Goal: Contribute content: Add original content to the website for others to see

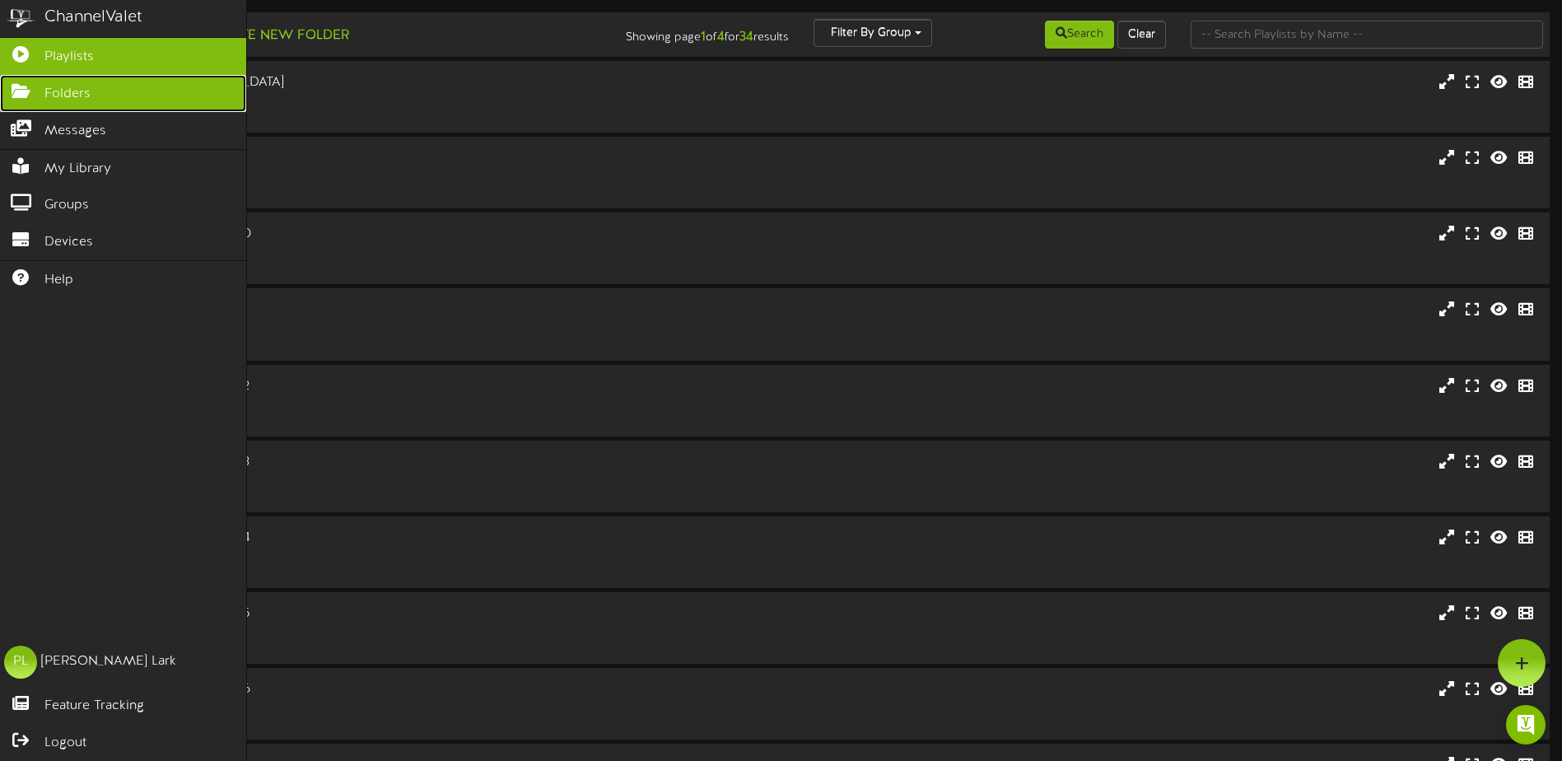
click at [32, 86] on icon at bounding box center [20, 89] width 41 height 12
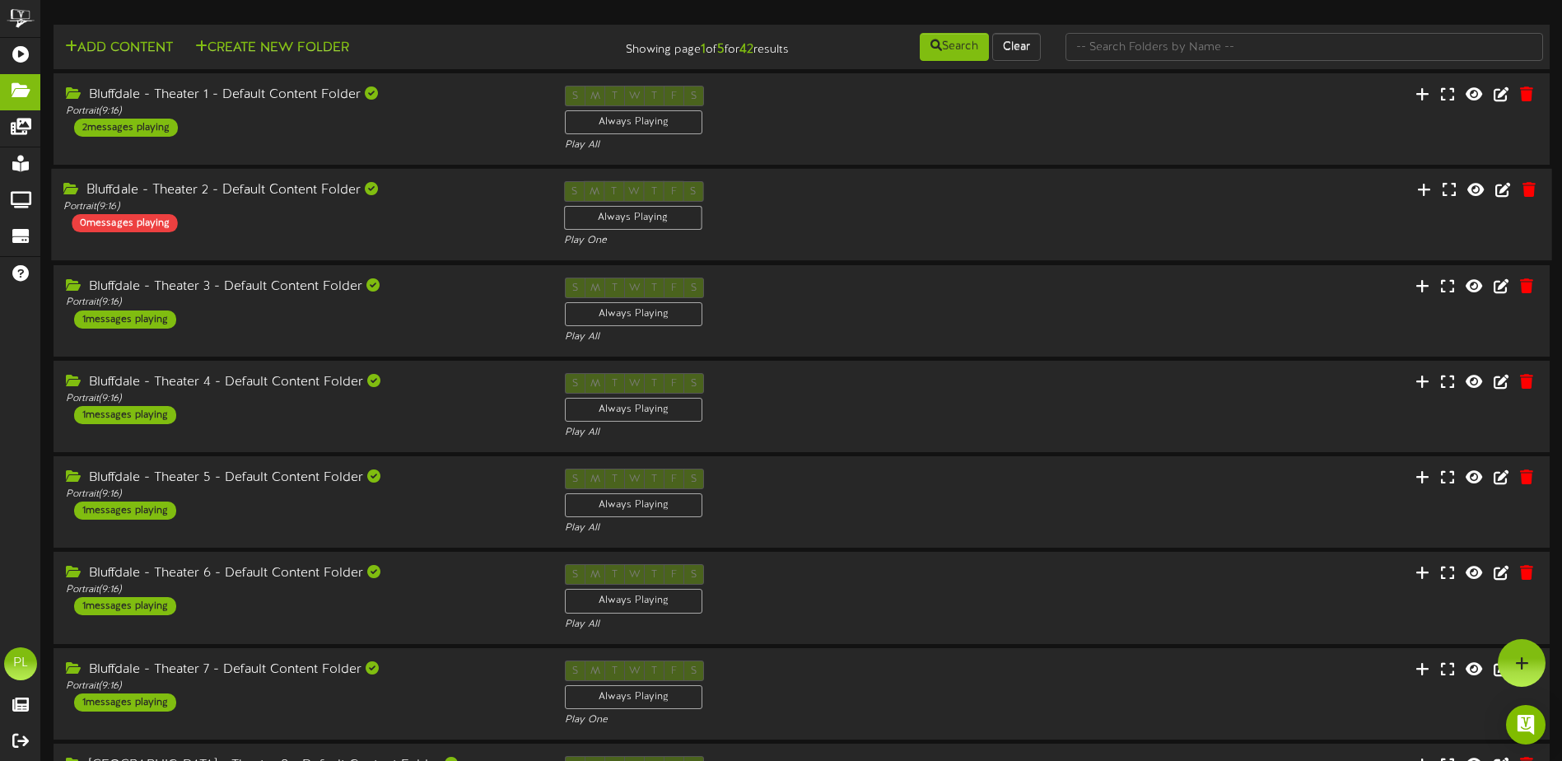
click at [280, 198] on div "Bluffdale - Theater 2 - Default Content Folder" at bounding box center [300, 190] width 475 height 19
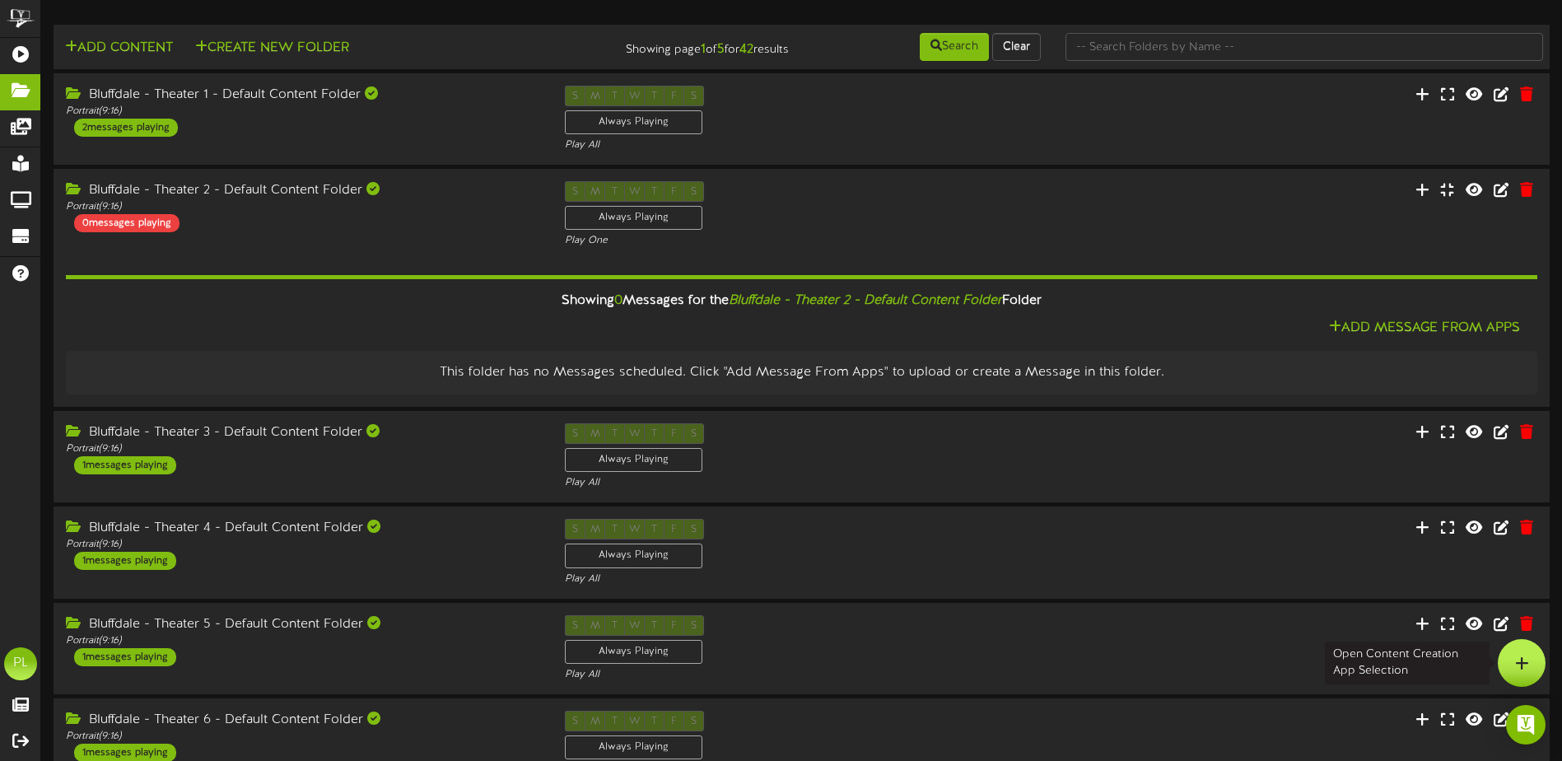
click at [1521, 663] on icon at bounding box center [1522, 662] width 14 height 15
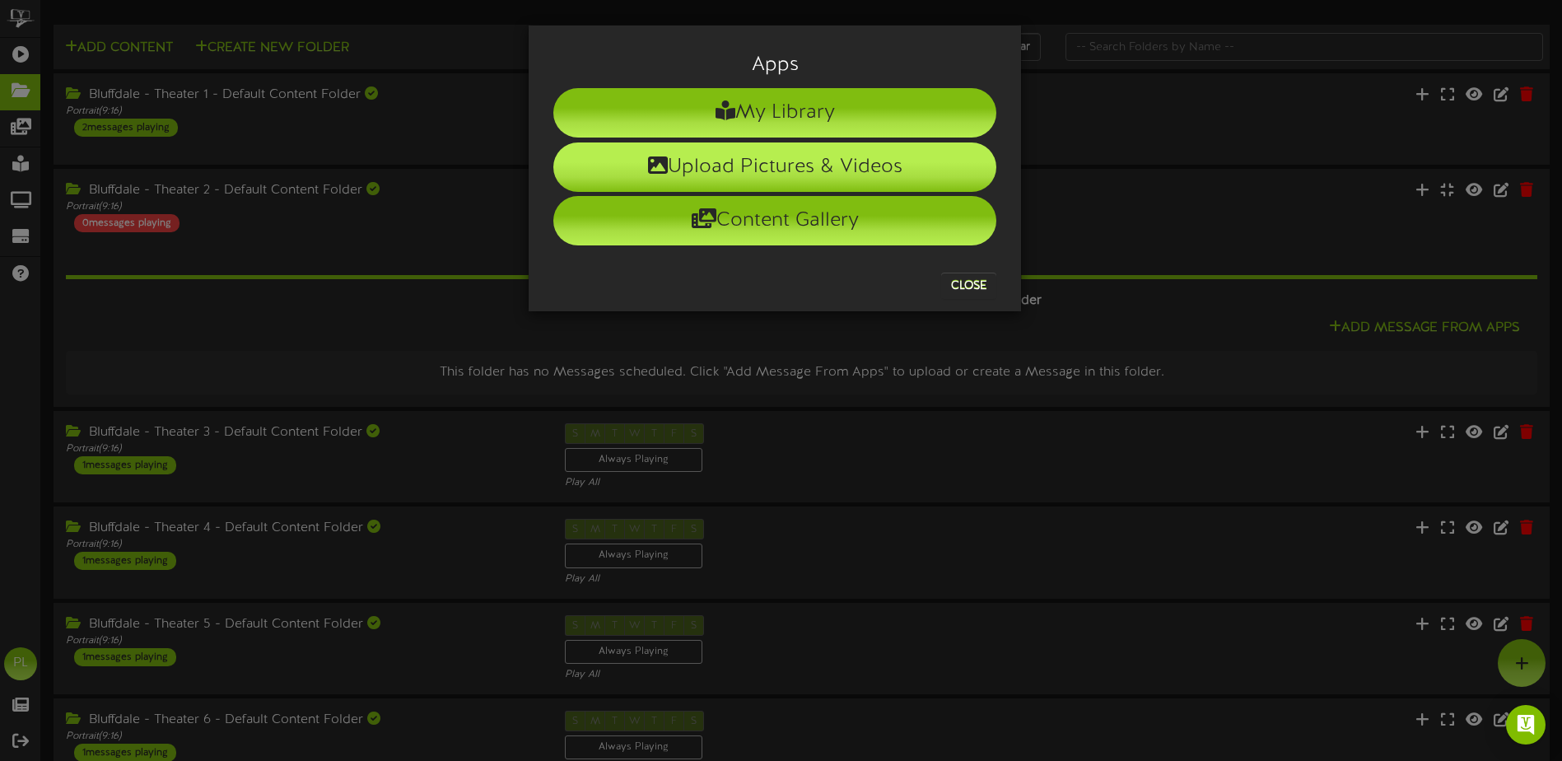
click at [825, 166] on li "Upload Pictures & Videos" at bounding box center [774, 166] width 443 height 49
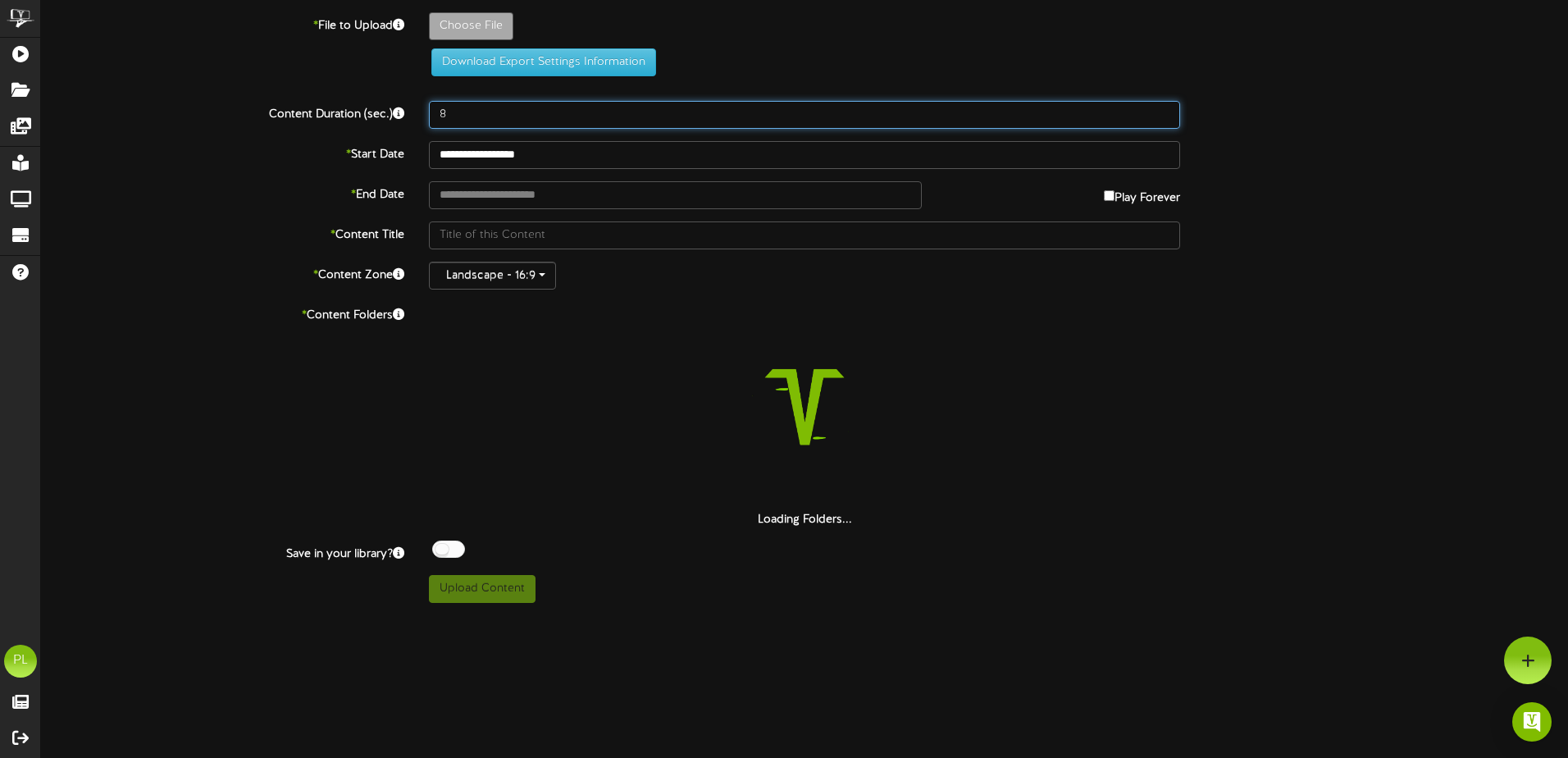
drag, startPoint x: 475, startPoint y: 114, endPoint x: 220, endPoint y: 116, distance: 255.0
click at [220, 116] on div "Content Duration (sec.) 8" at bounding box center [805, 115] width 1552 height 28
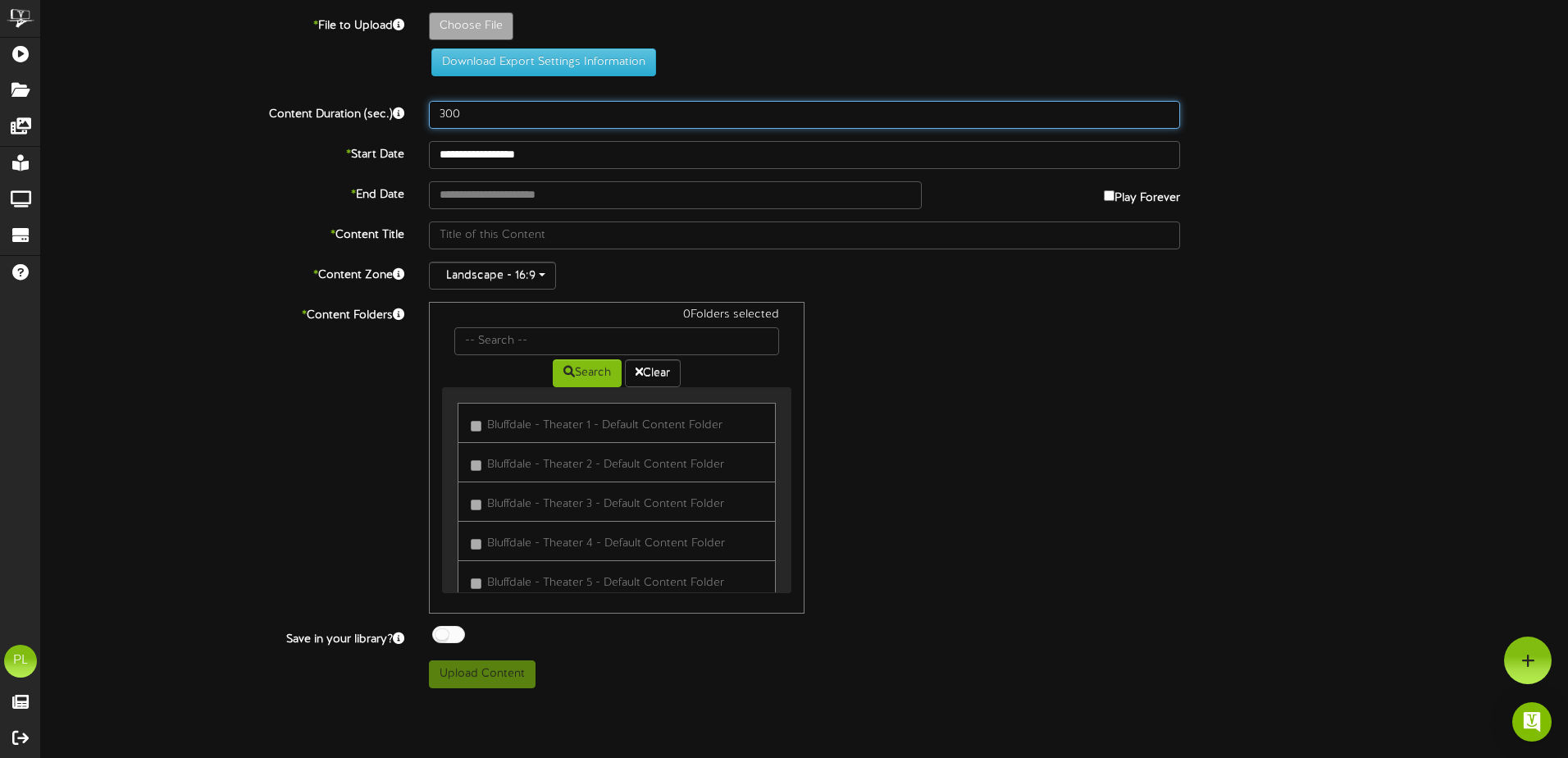
type input "300"
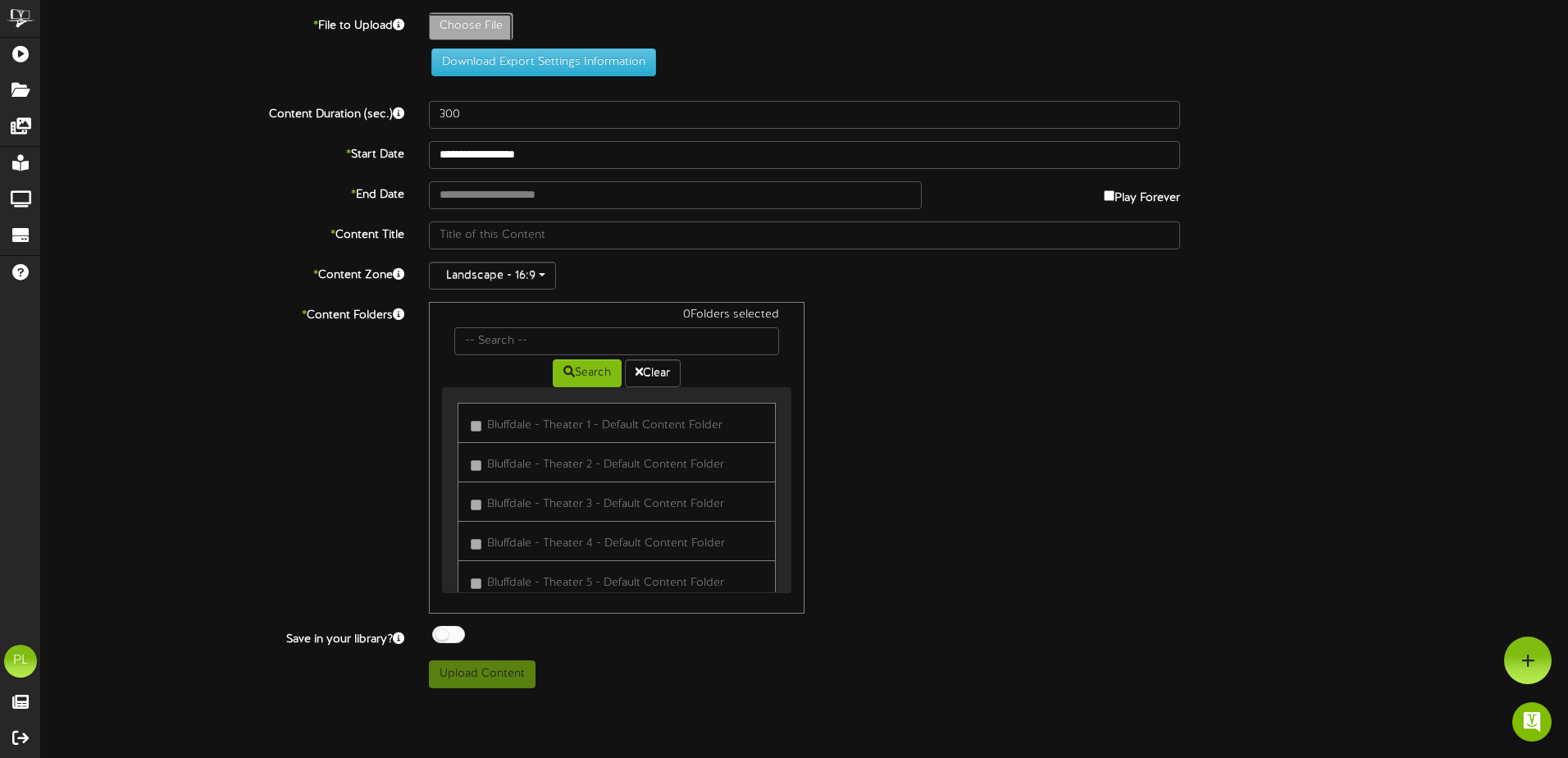
type input "**********"
type input "FF"
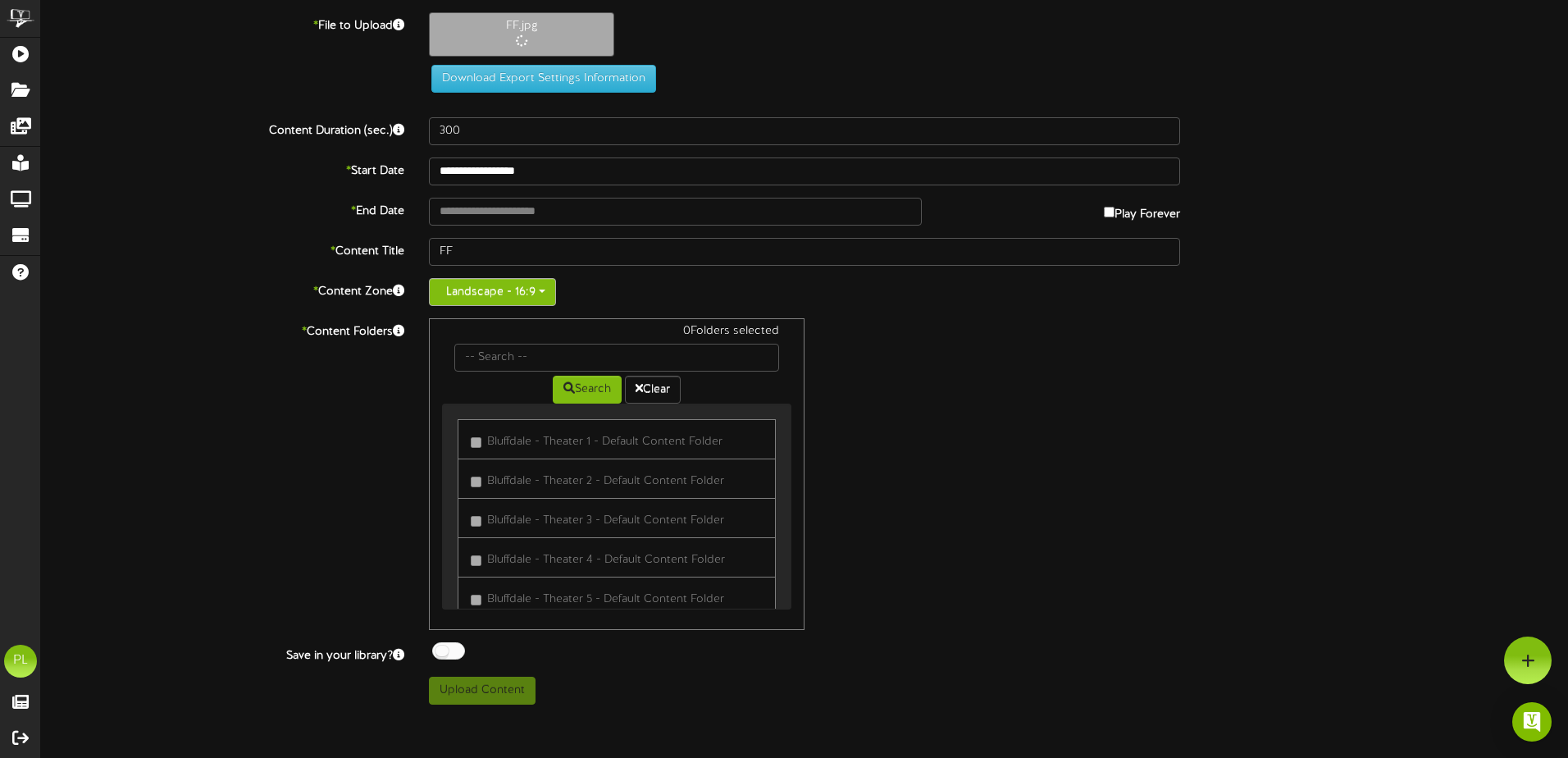
click at [494, 302] on button "Landscape - 16:9" at bounding box center [493, 292] width 128 height 28
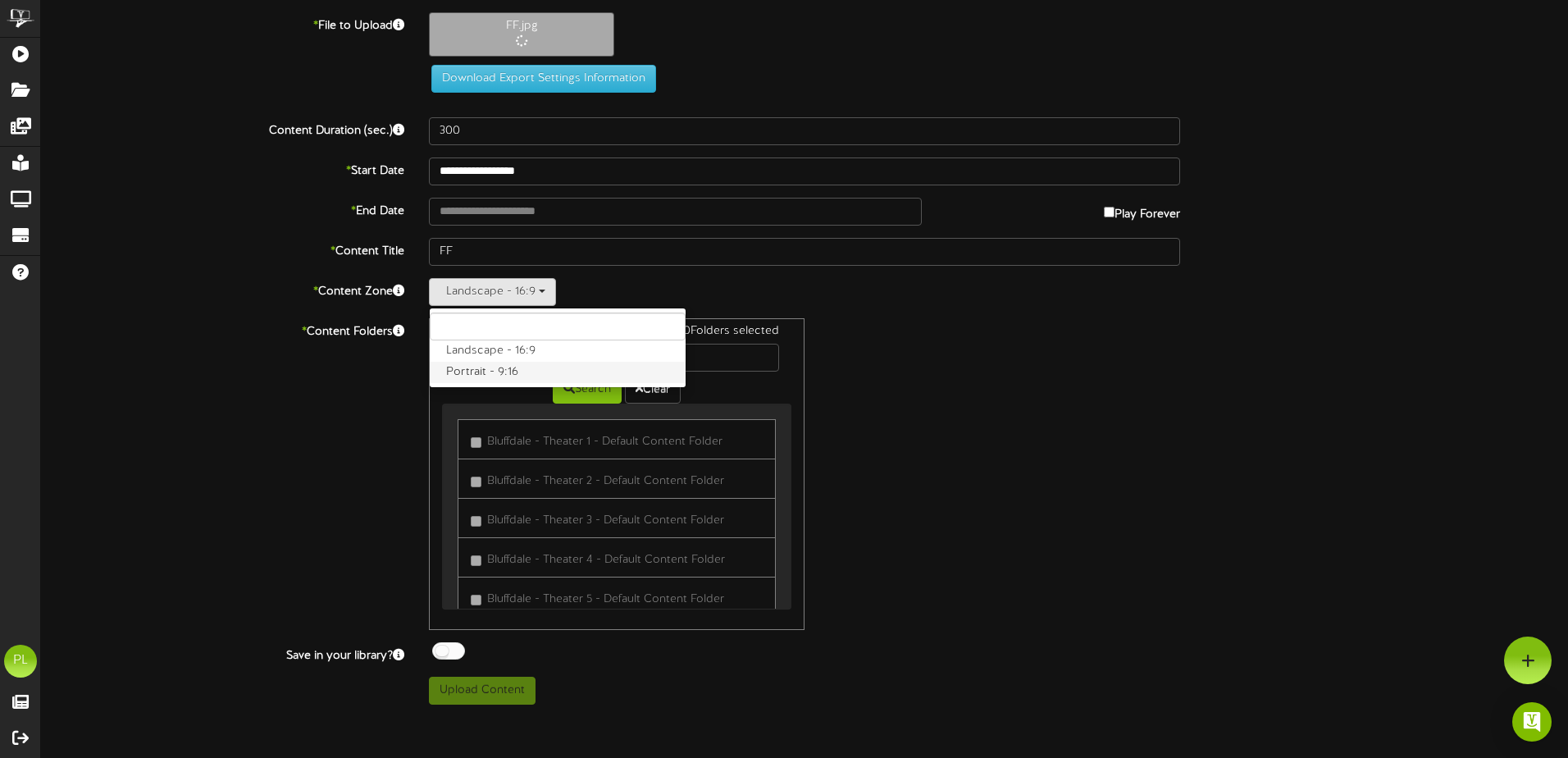
click at [491, 369] on label "Portrait - 9:16" at bounding box center [557, 372] width 256 height 21
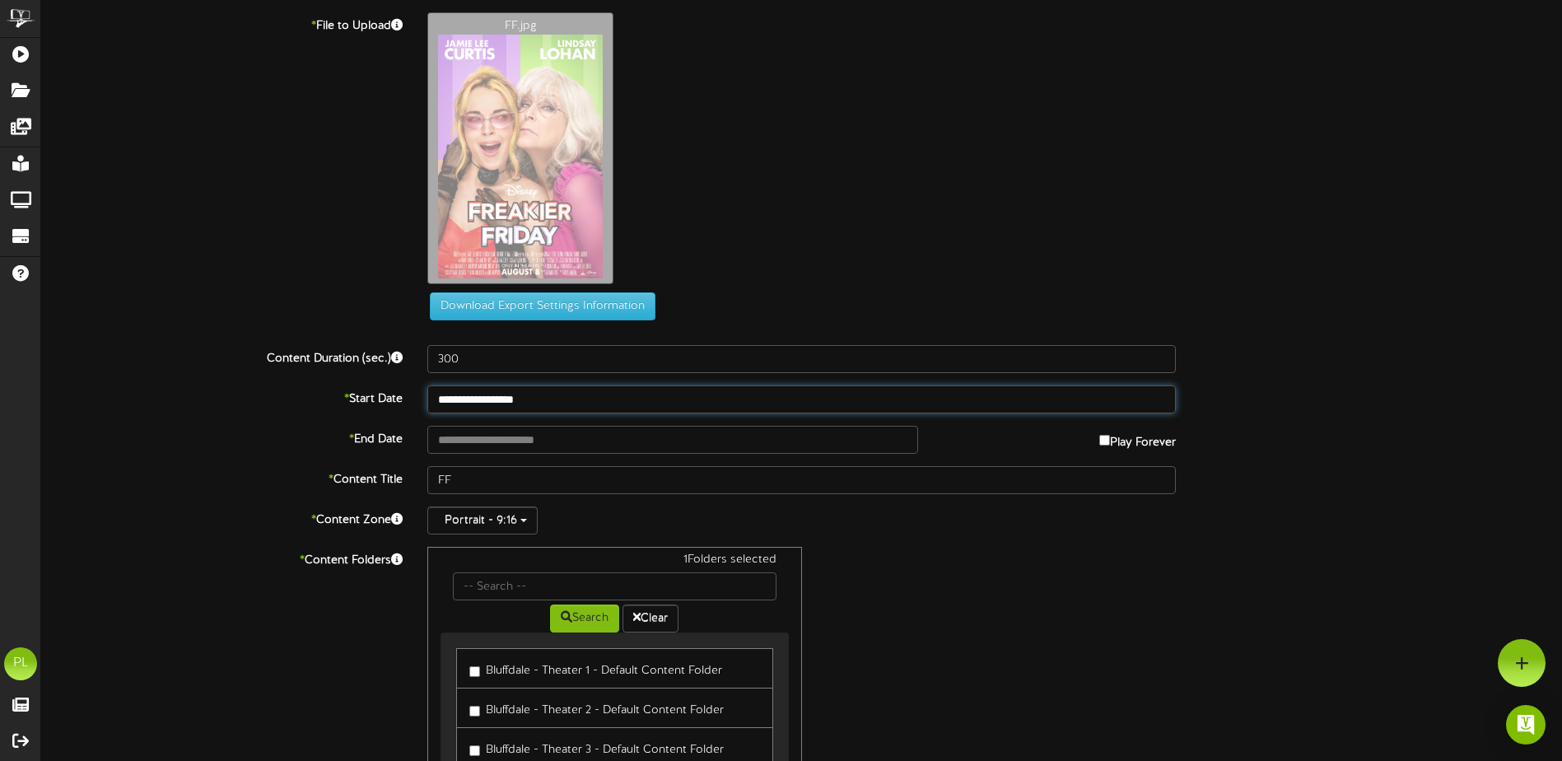
click at [533, 402] on input "**********" at bounding box center [801, 399] width 748 height 28
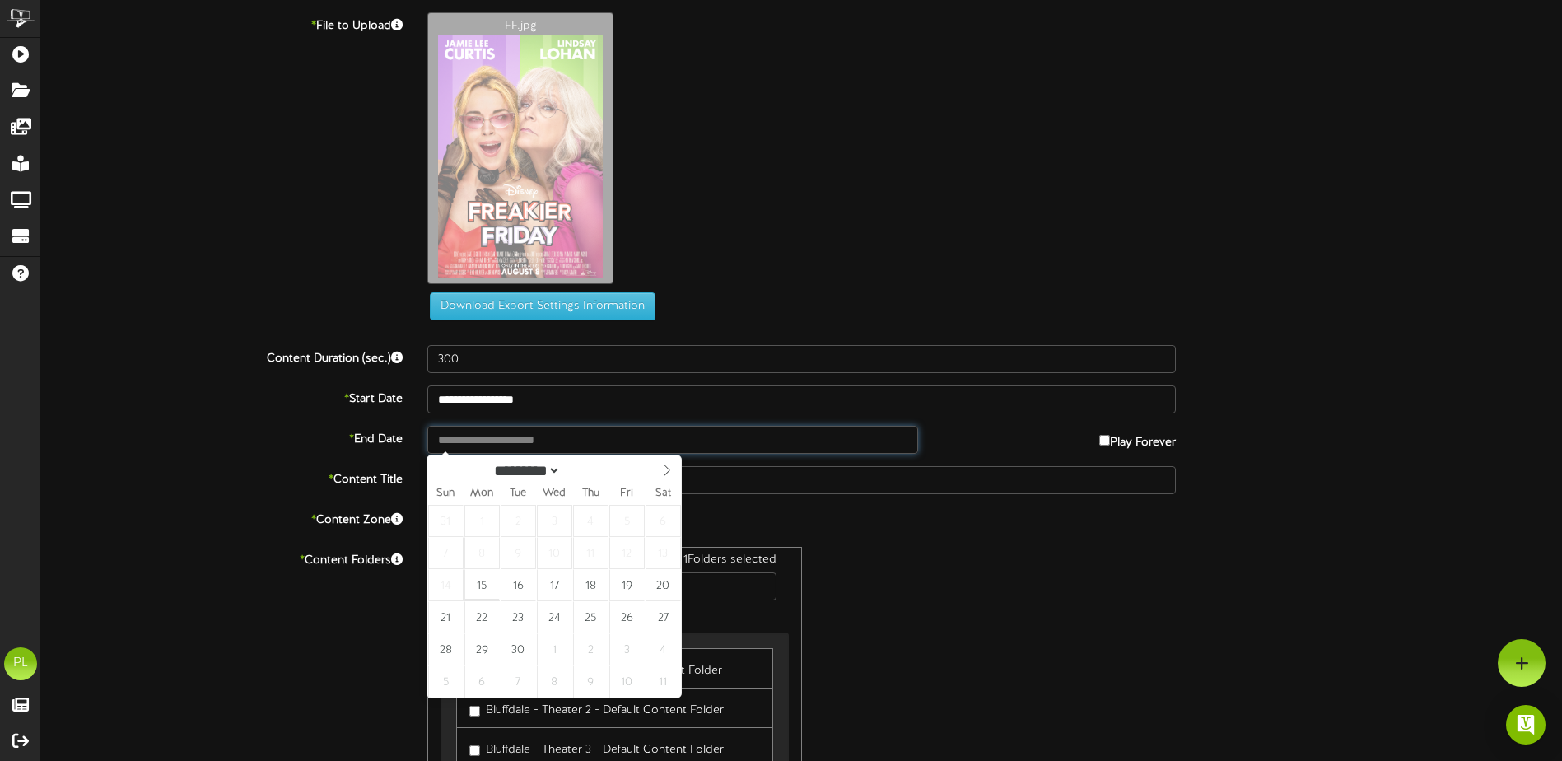
click at [777, 449] on input "text" at bounding box center [672, 440] width 491 height 28
type input "**********"
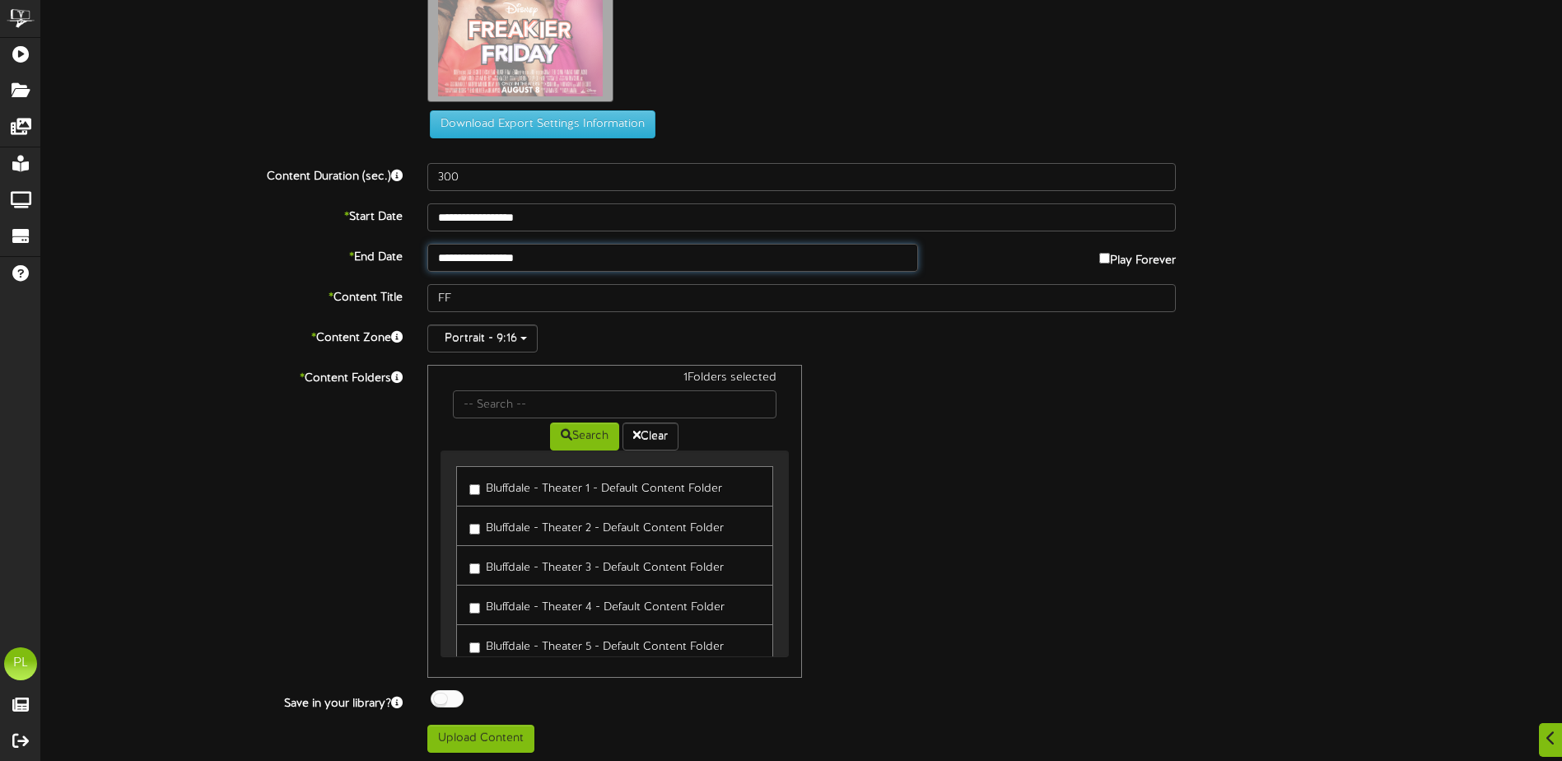
scroll to position [186, 0]
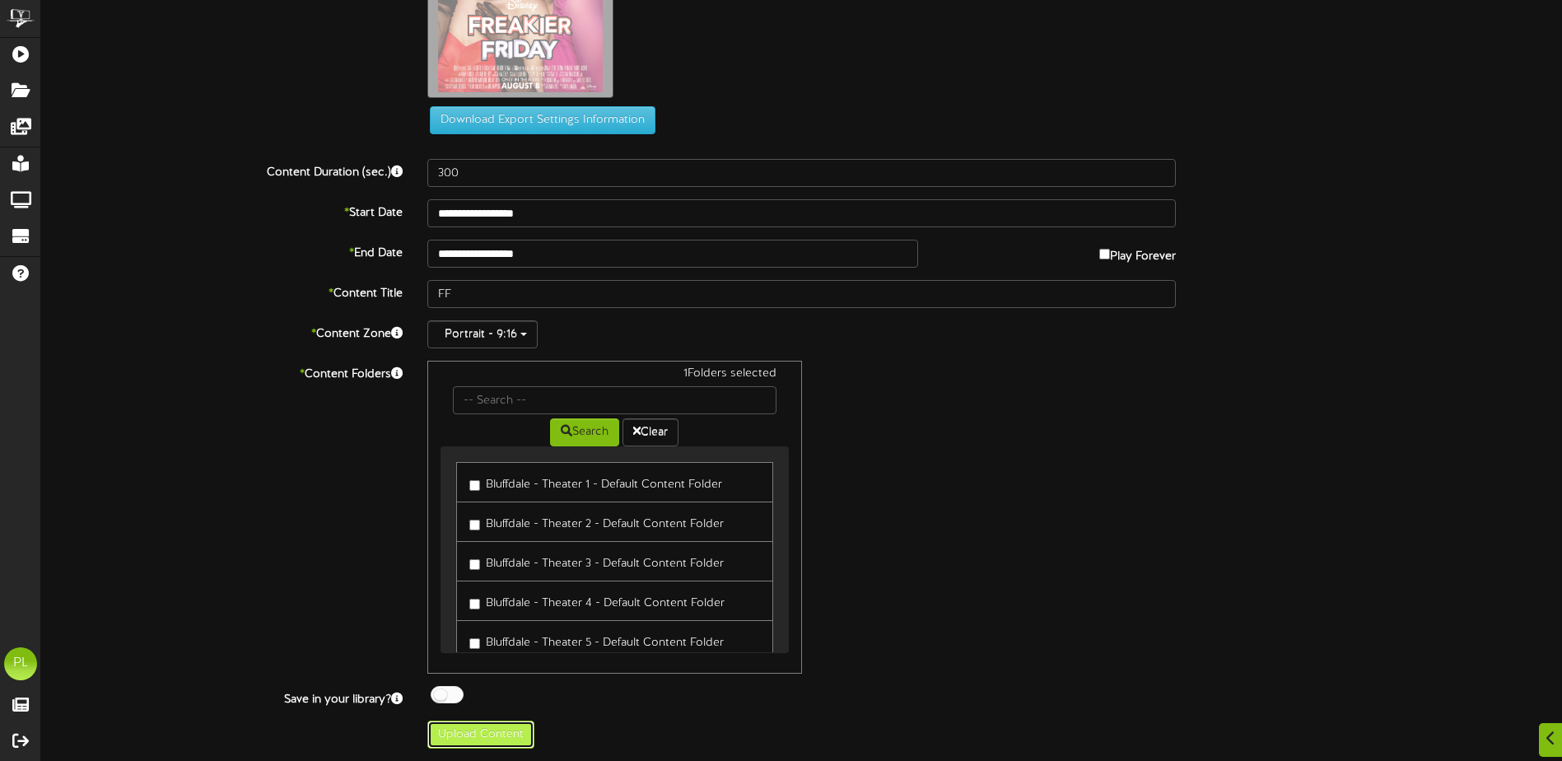
click at [501, 738] on button "Upload Content" at bounding box center [480, 734] width 107 height 28
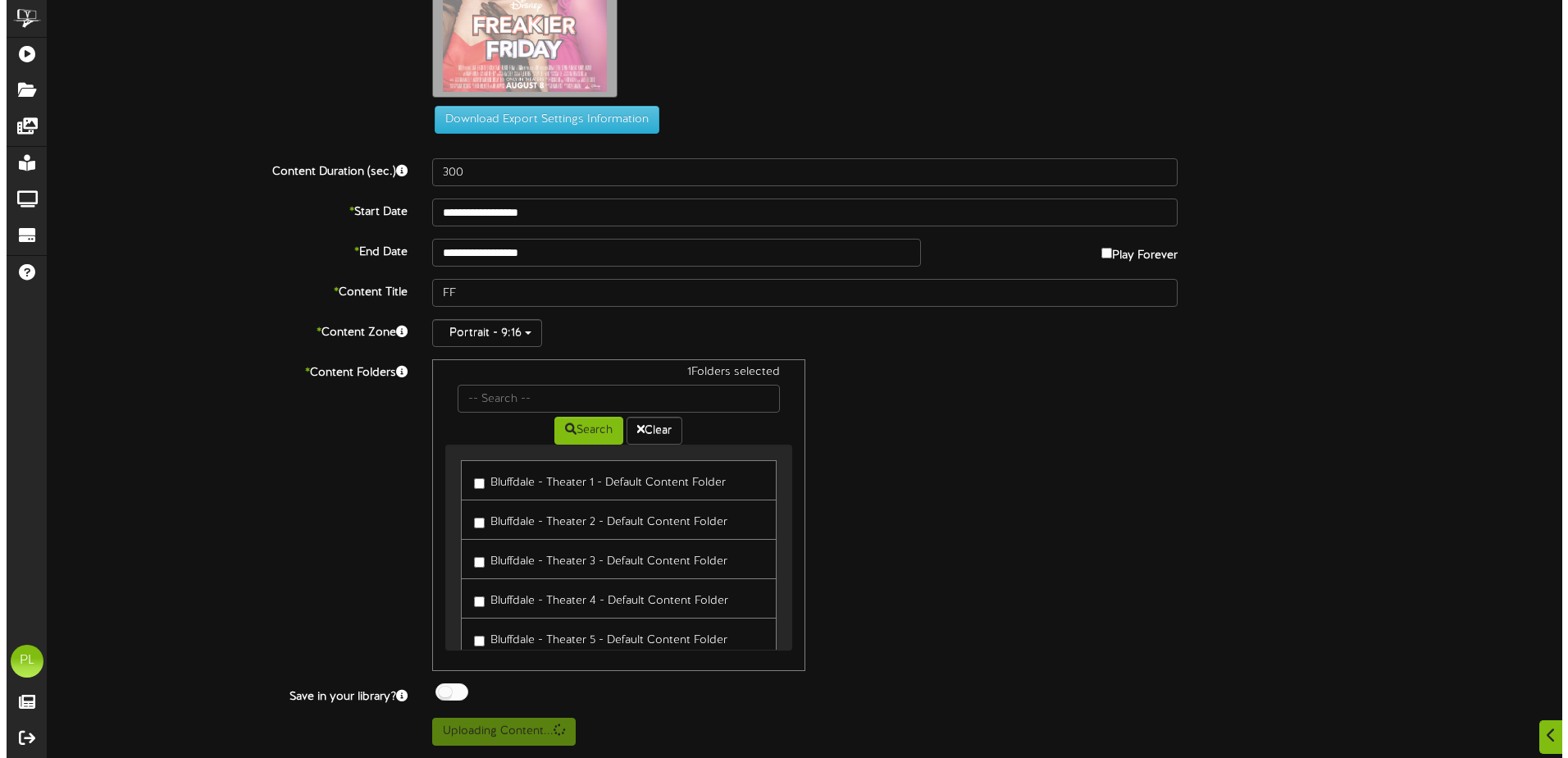
scroll to position [0, 0]
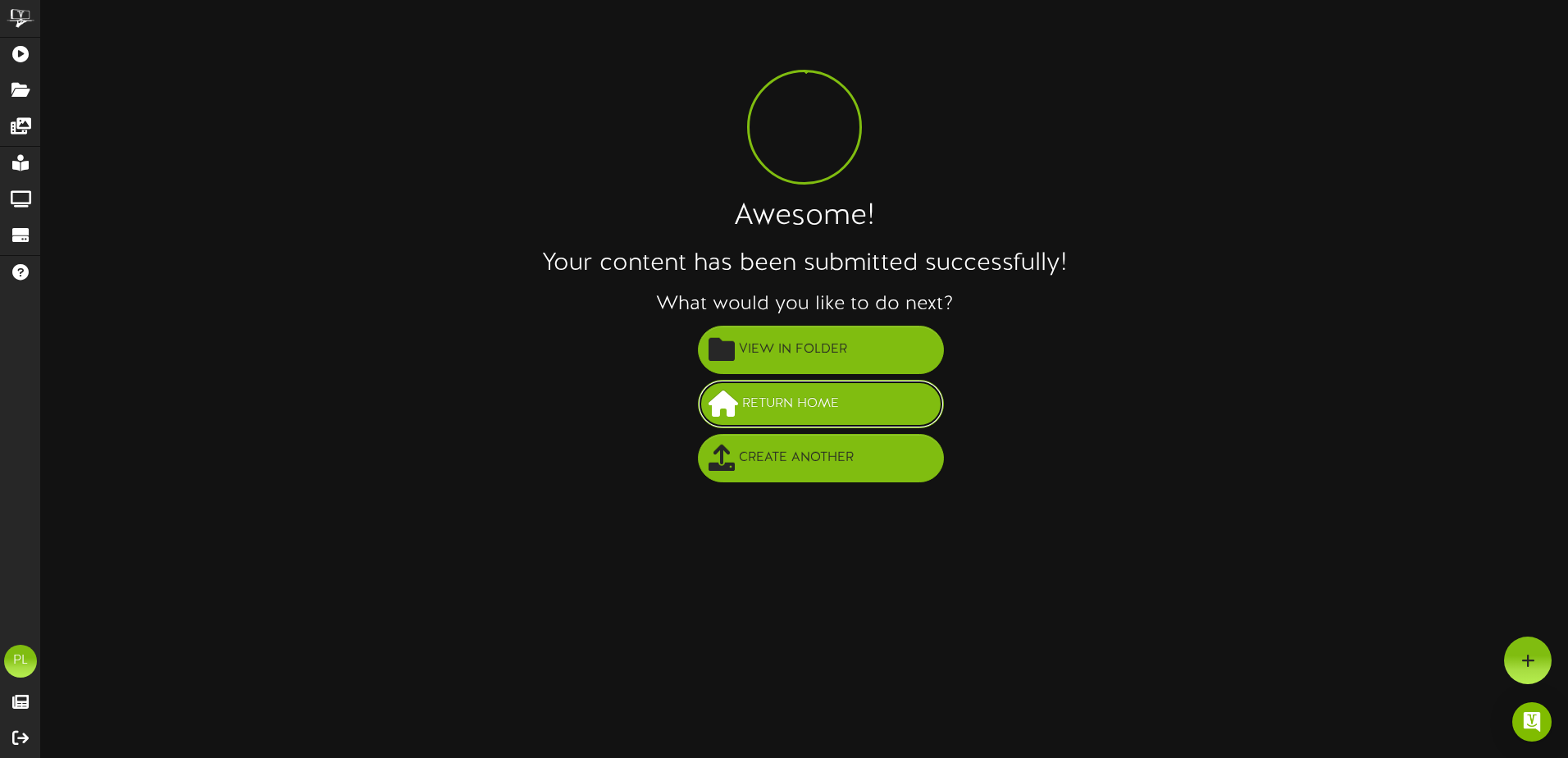
click at [815, 402] on span "Return Home" at bounding box center [790, 403] width 105 height 27
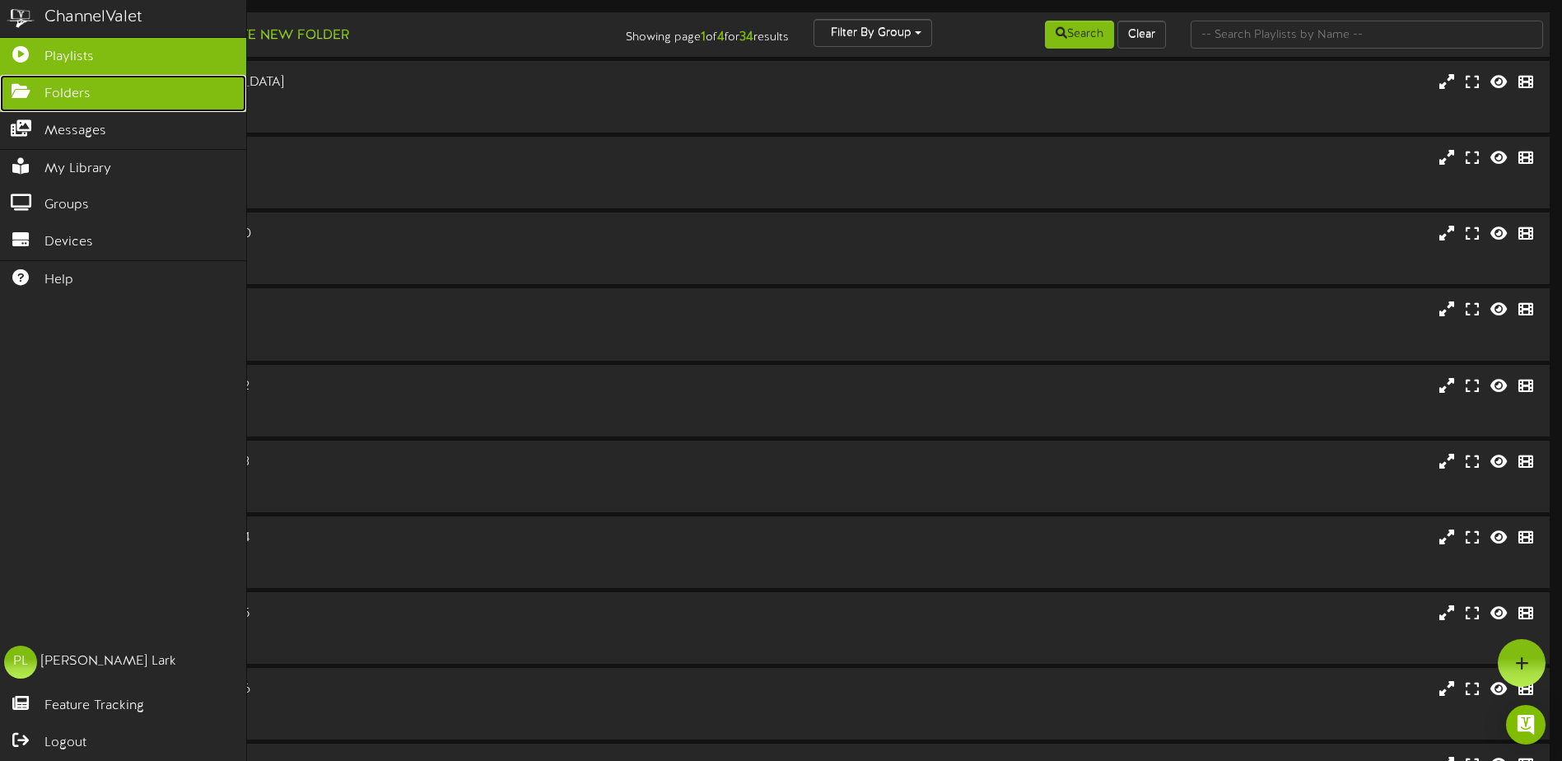
click at [29, 90] on icon at bounding box center [20, 89] width 41 height 12
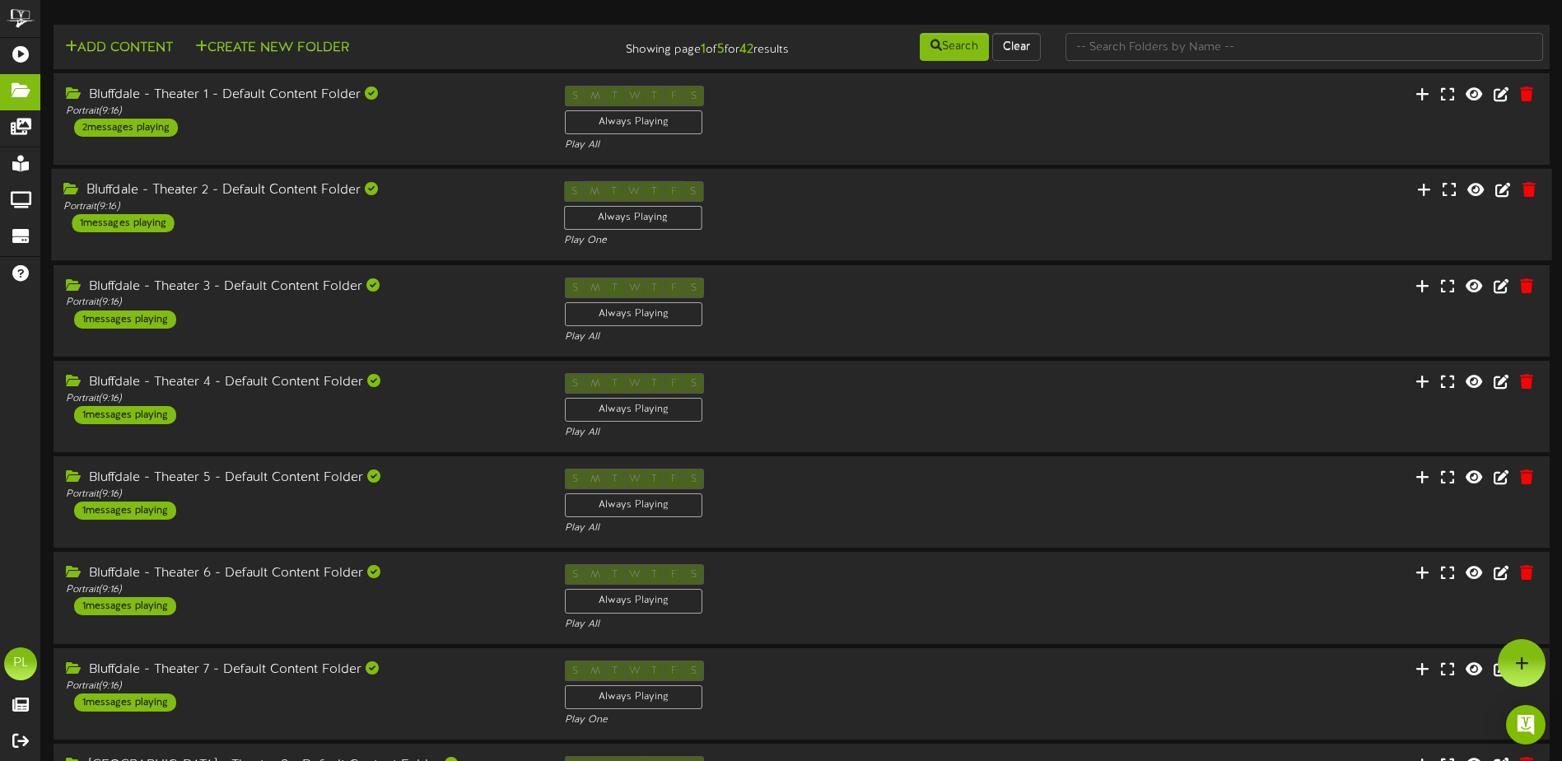
click at [263, 192] on div "Bluffdale - Theater 2 - Default Content Folder" at bounding box center [300, 190] width 475 height 19
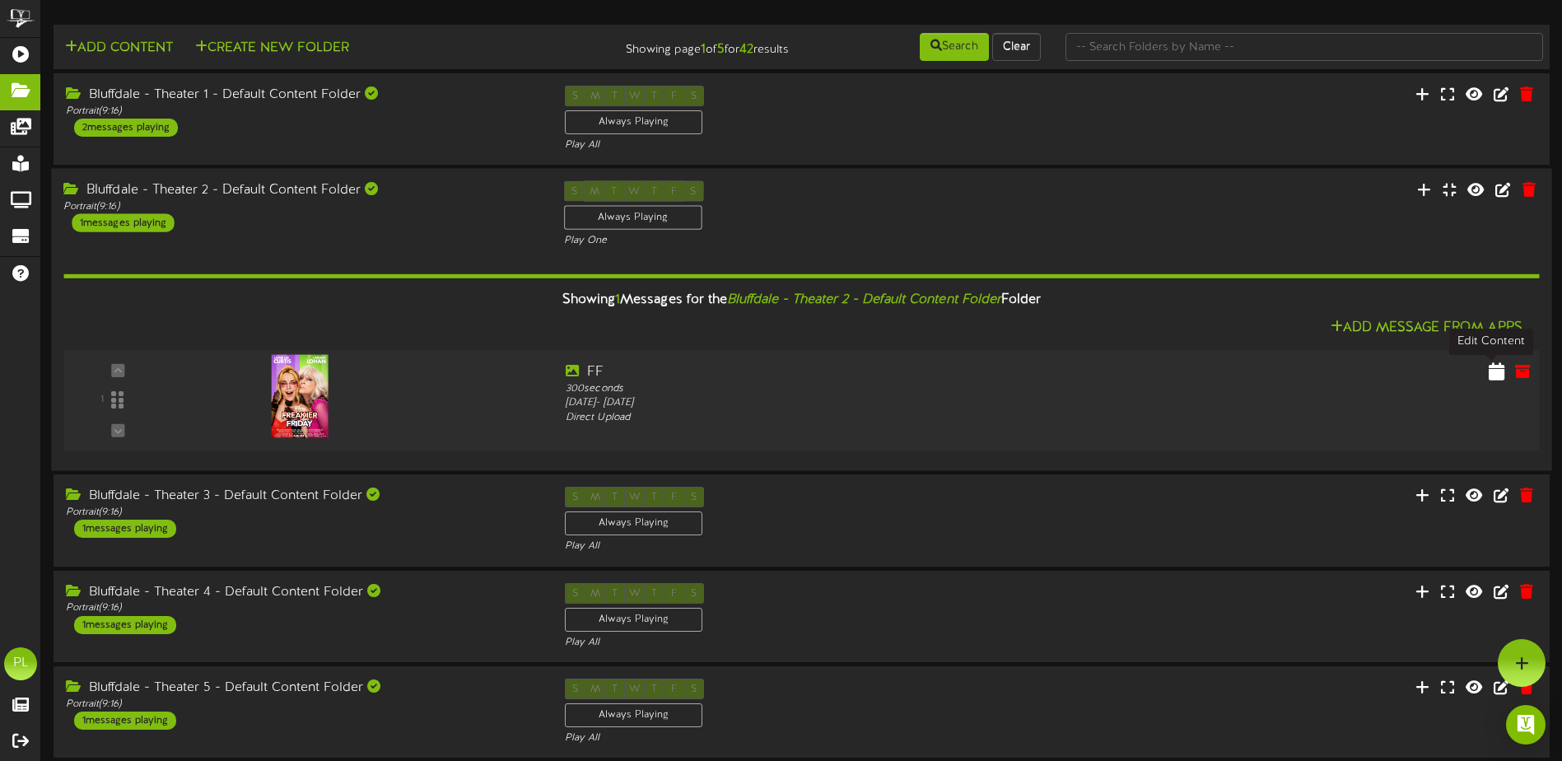
click at [1493, 372] on icon at bounding box center [1496, 371] width 16 height 18
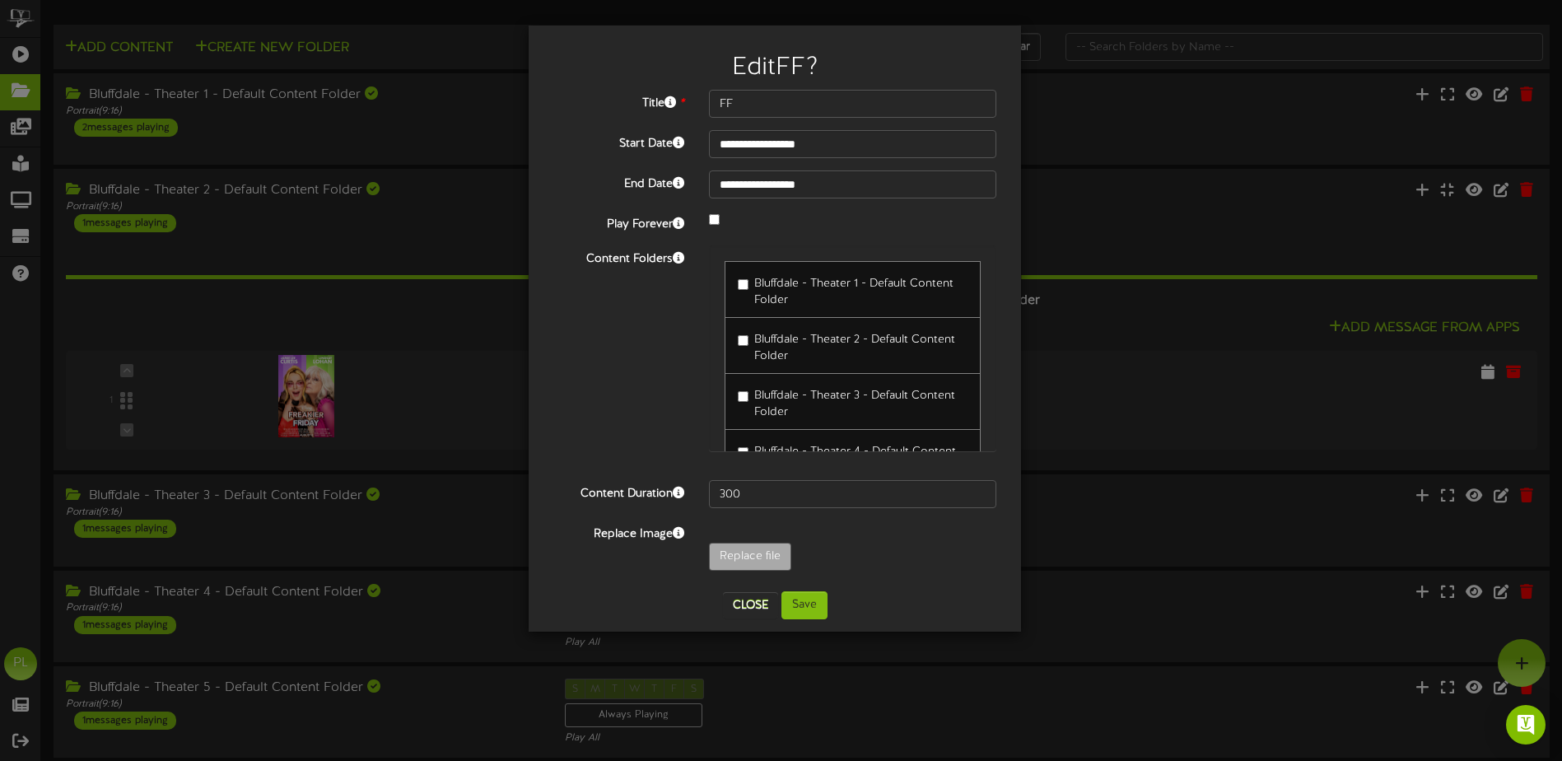
type input "**********"
type input "915th2Freakier_Harry"
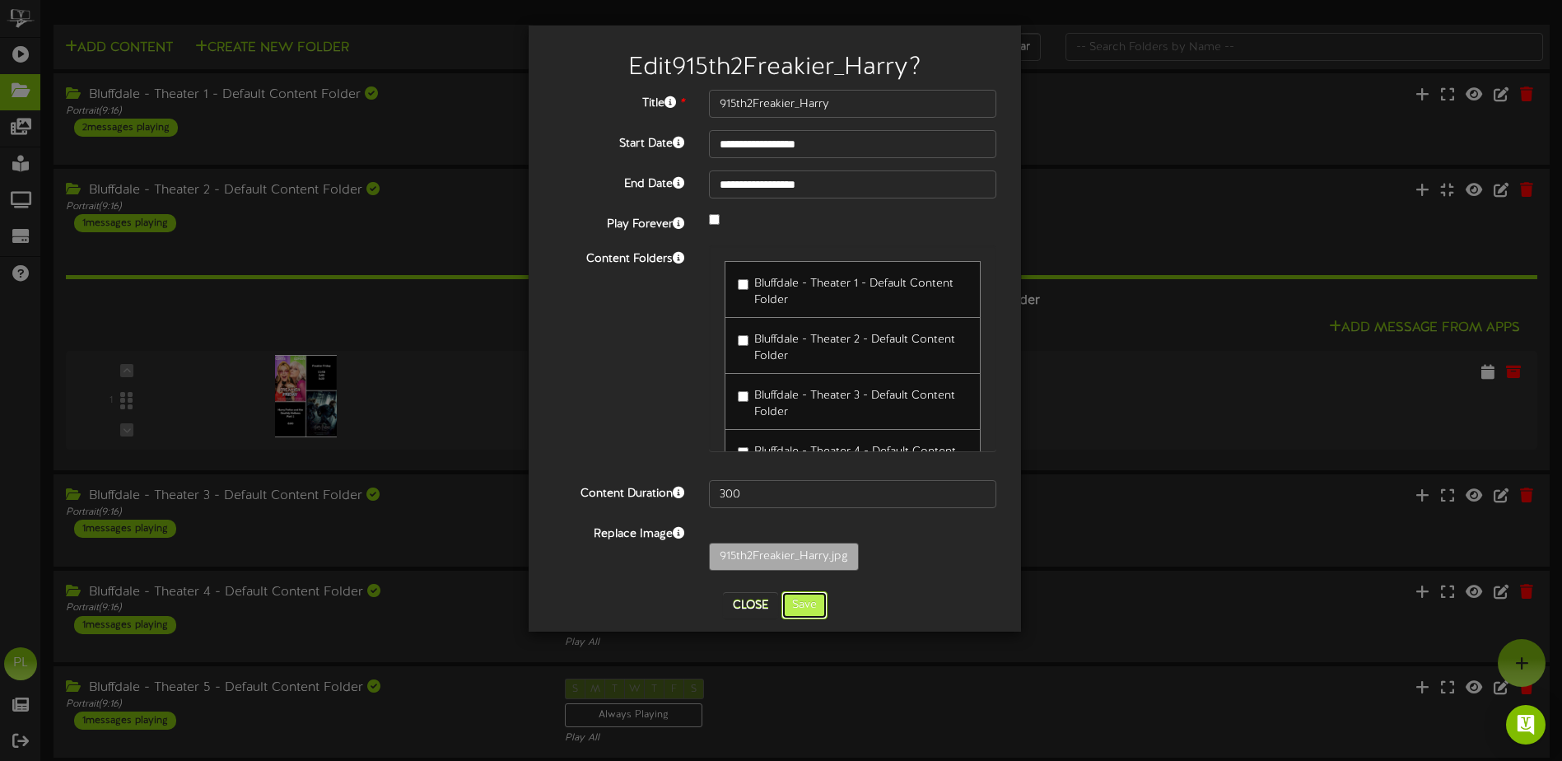
click at [805, 606] on button "Save" at bounding box center [804, 605] width 46 height 28
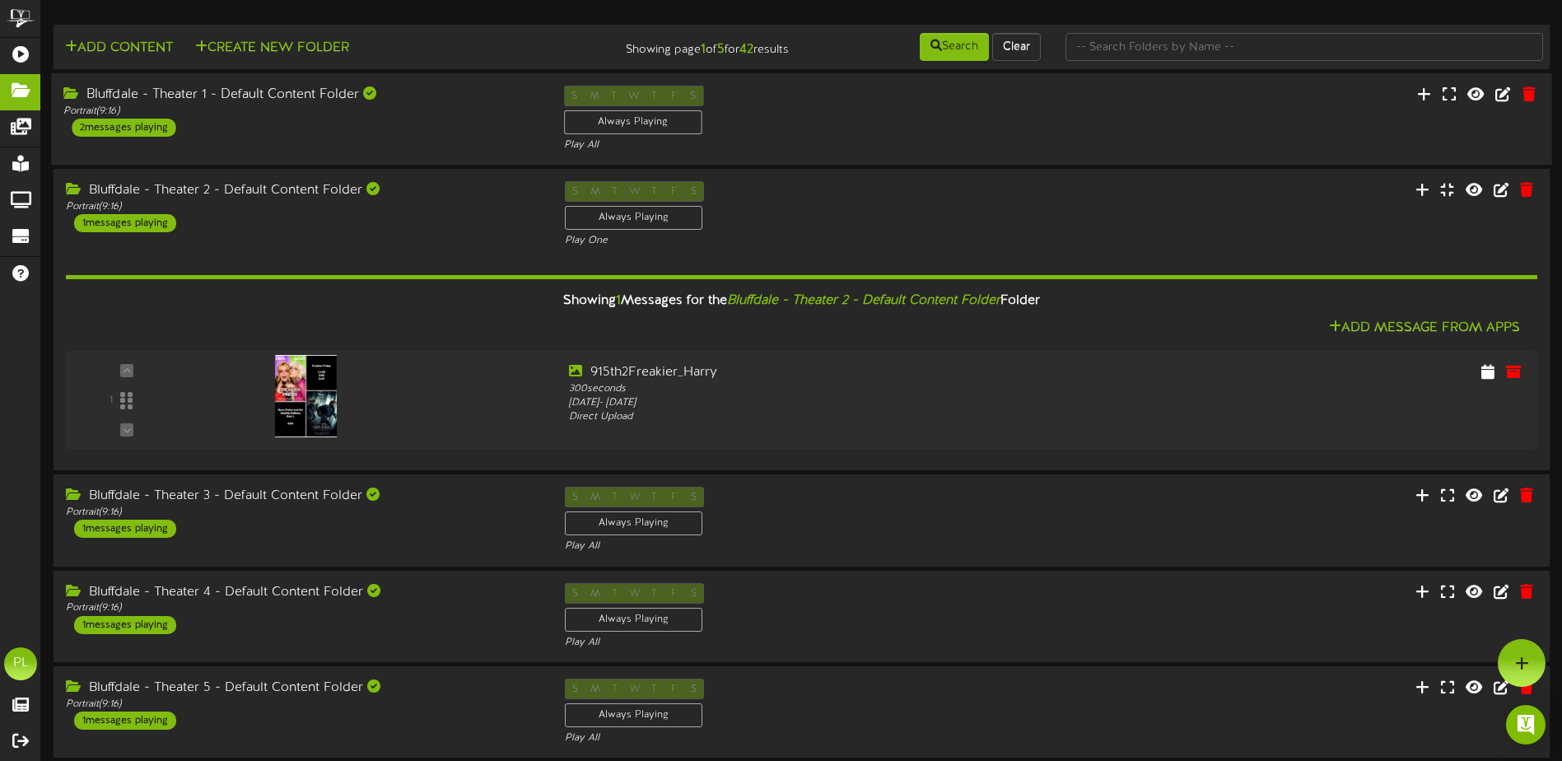
click at [243, 121] on div "Bluffdale - Theater 1 - Default Content Folder Portrait ( 9:16 ) 2 messages pla…" at bounding box center [301, 111] width 500 height 51
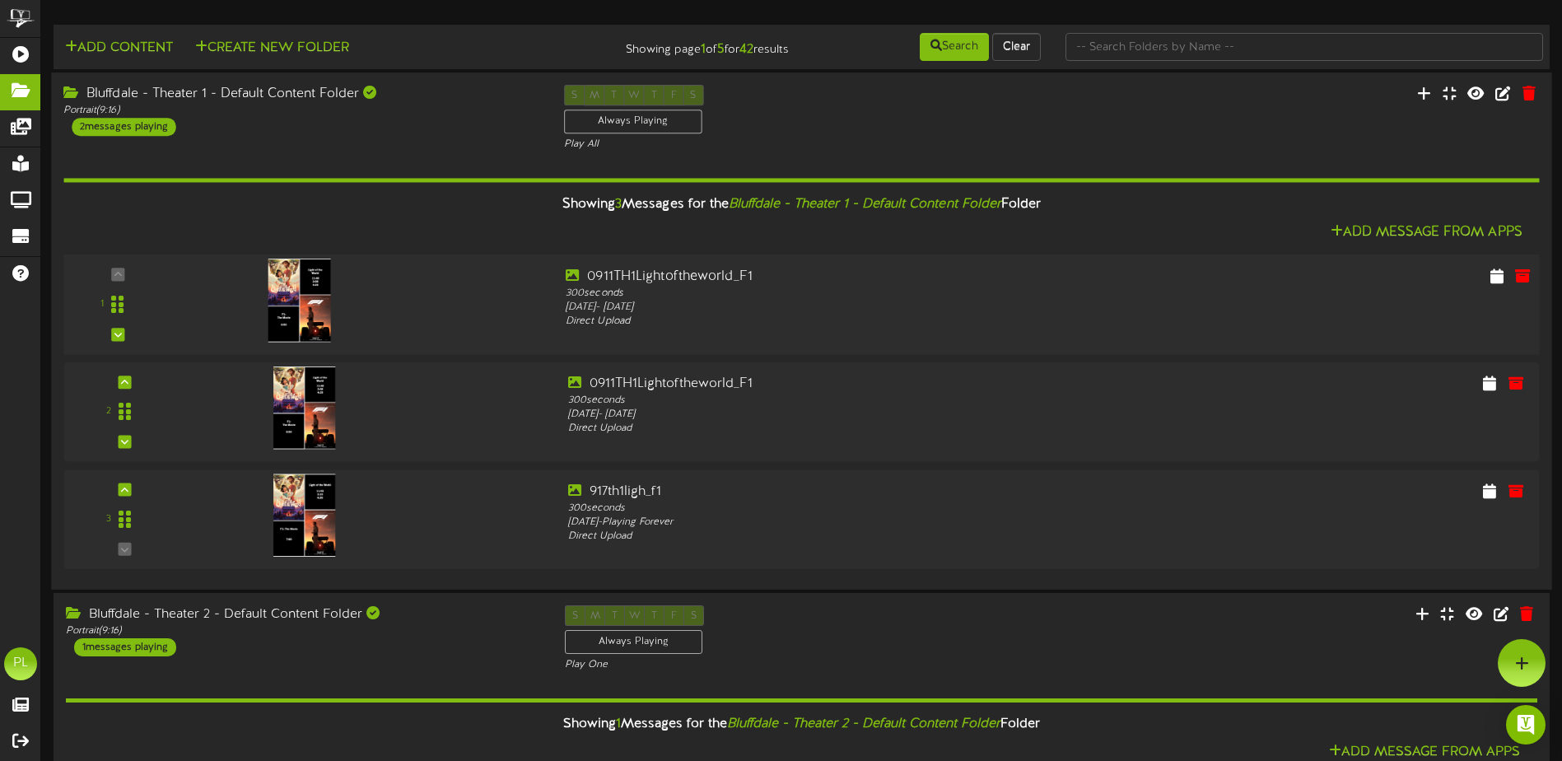
click at [292, 296] on img at bounding box center [299, 299] width 63 height 83
click at [300, 388] on img at bounding box center [299, 407] width 63 height 83
click at [1522, 271] on icon at bounding box center [1522, 275] width 18 height 18
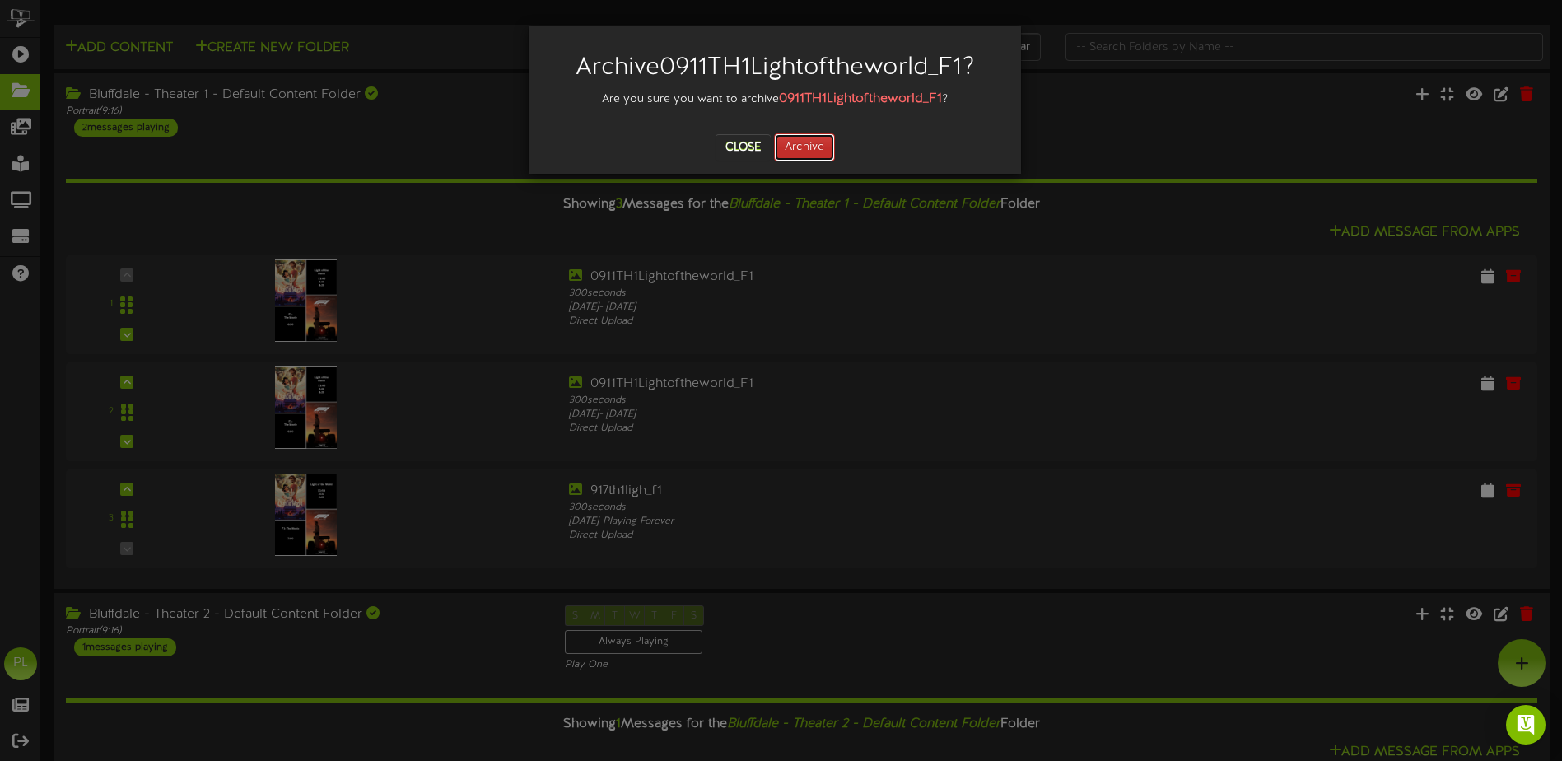
click at [815, 143] on button "Archive" at bounding box center [804, 147] width 61 height 28
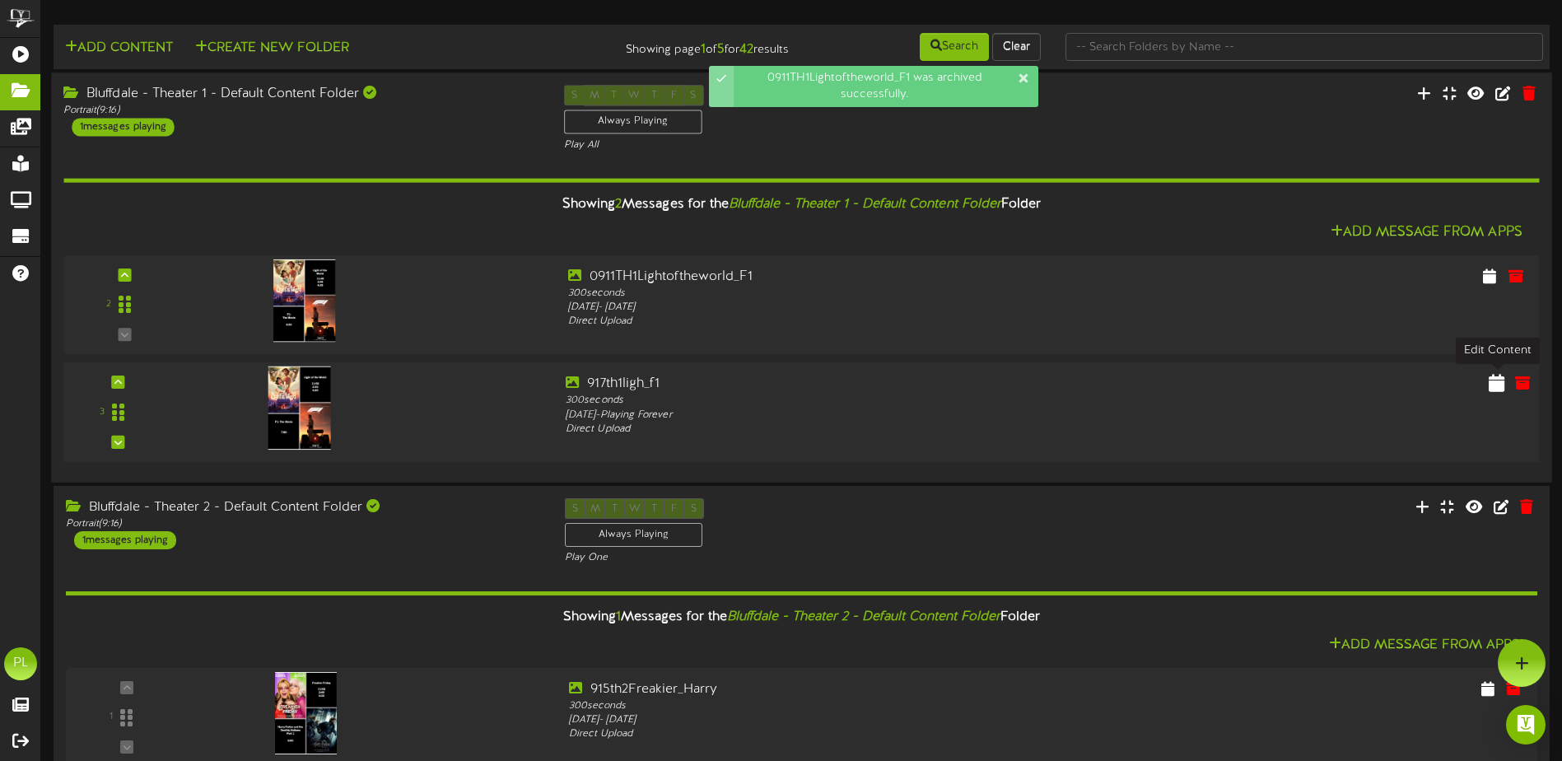
click at [1493, 383] on icon at bounding box center [1496, 382] width 16 height 18
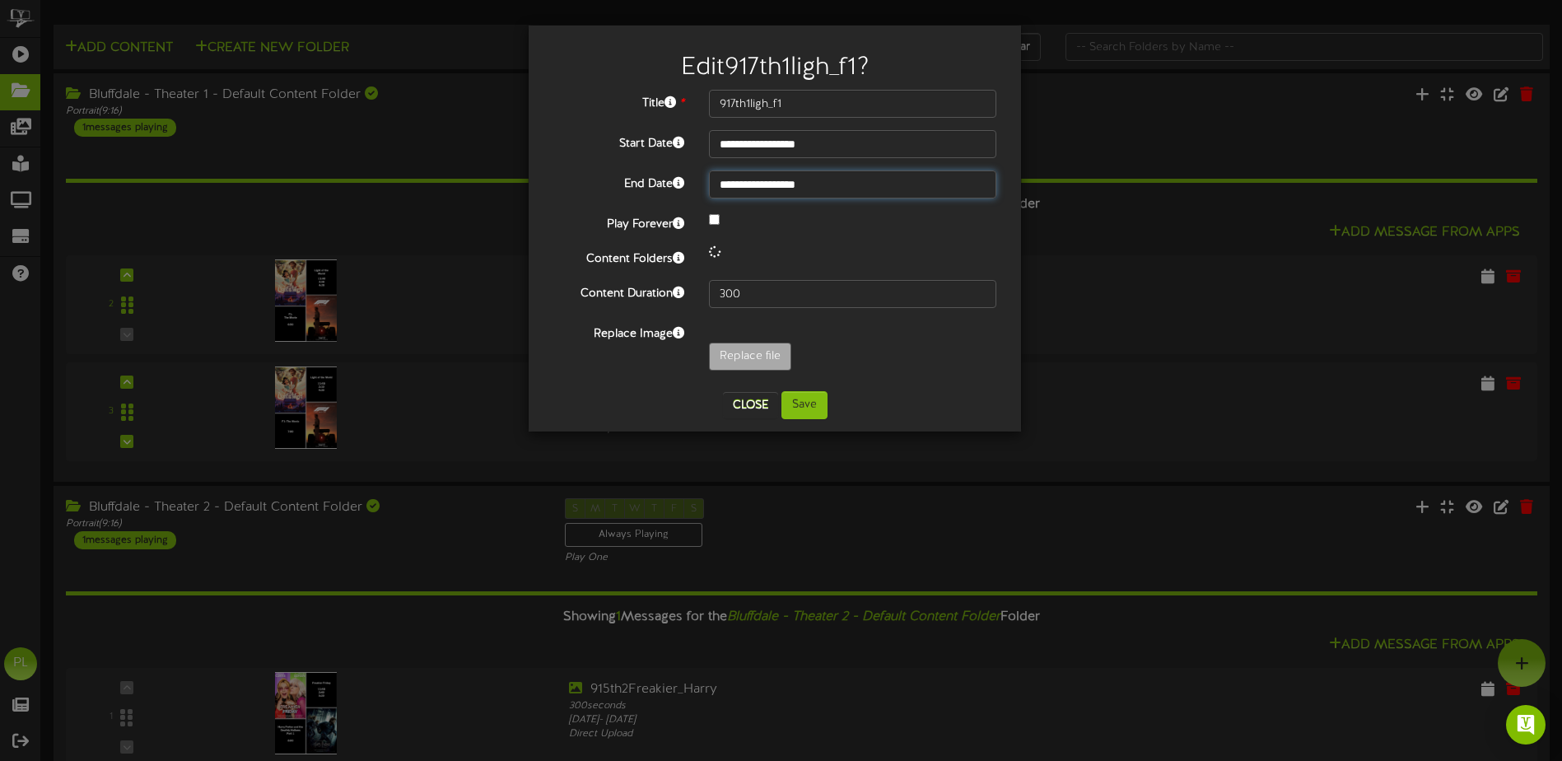
click at [768, 181] on input "**********" at bounding box center [852, 184] width 287 height 28
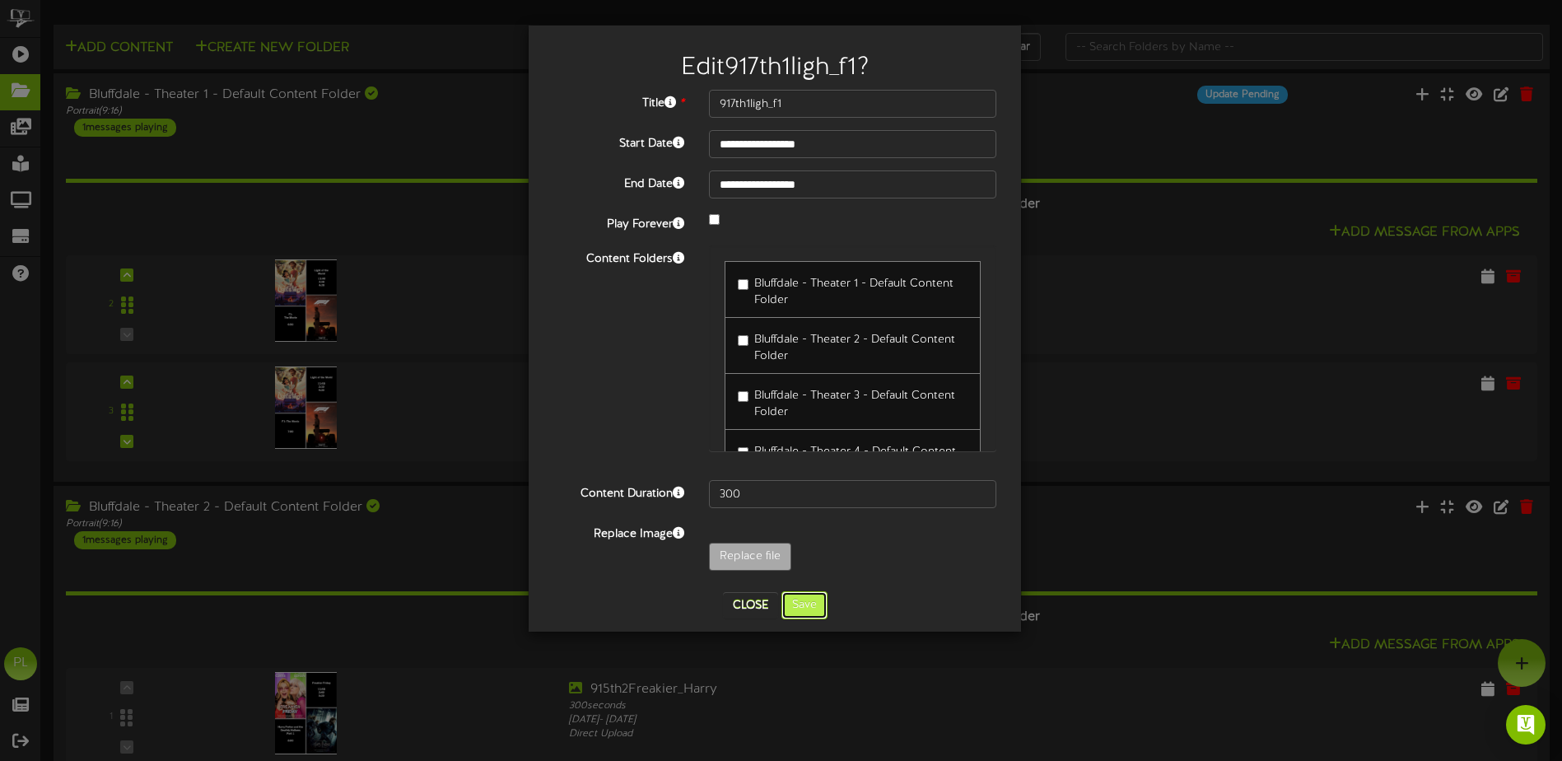
click at [811, 604] on button "Save" at bounding box center [804, 605] width 46 height 28
